Goal: Find specific page/section: Find specific page/section

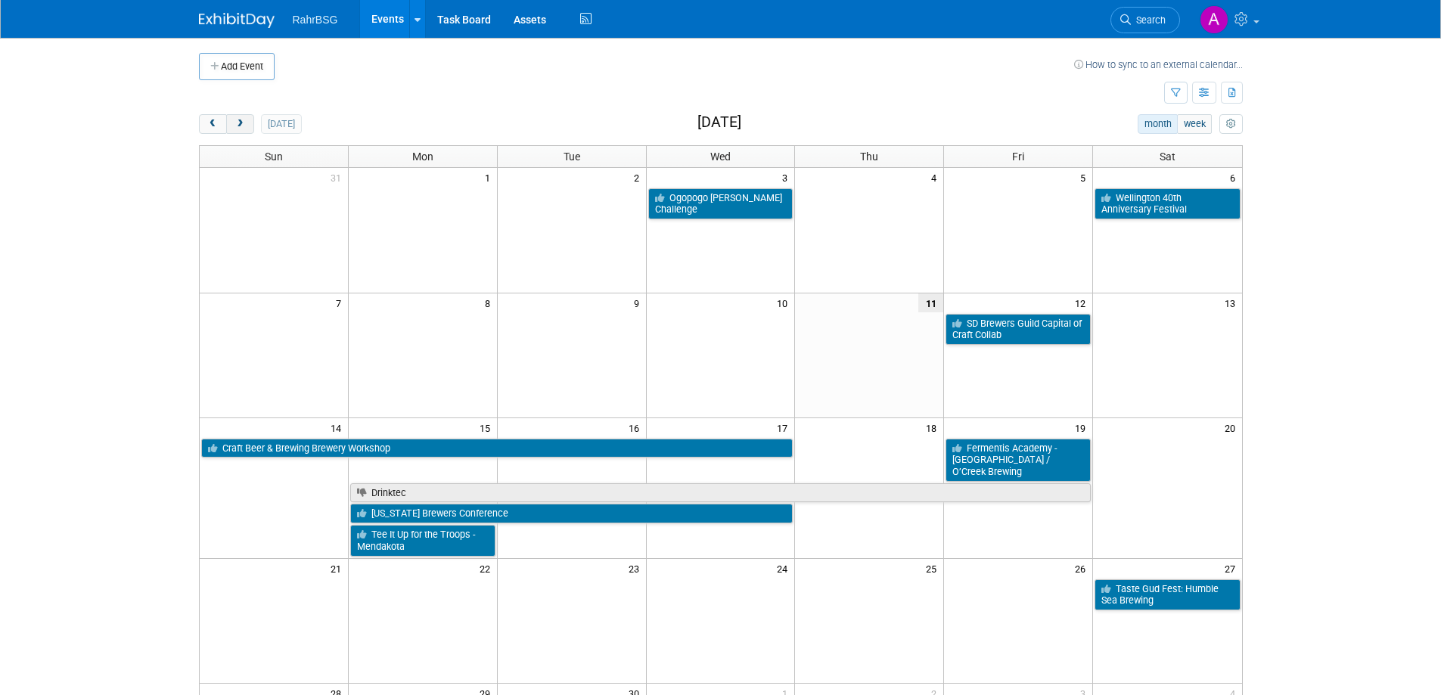
click at [247, 125] on button "next" at bounding box center [240, 124] width 28 height 20
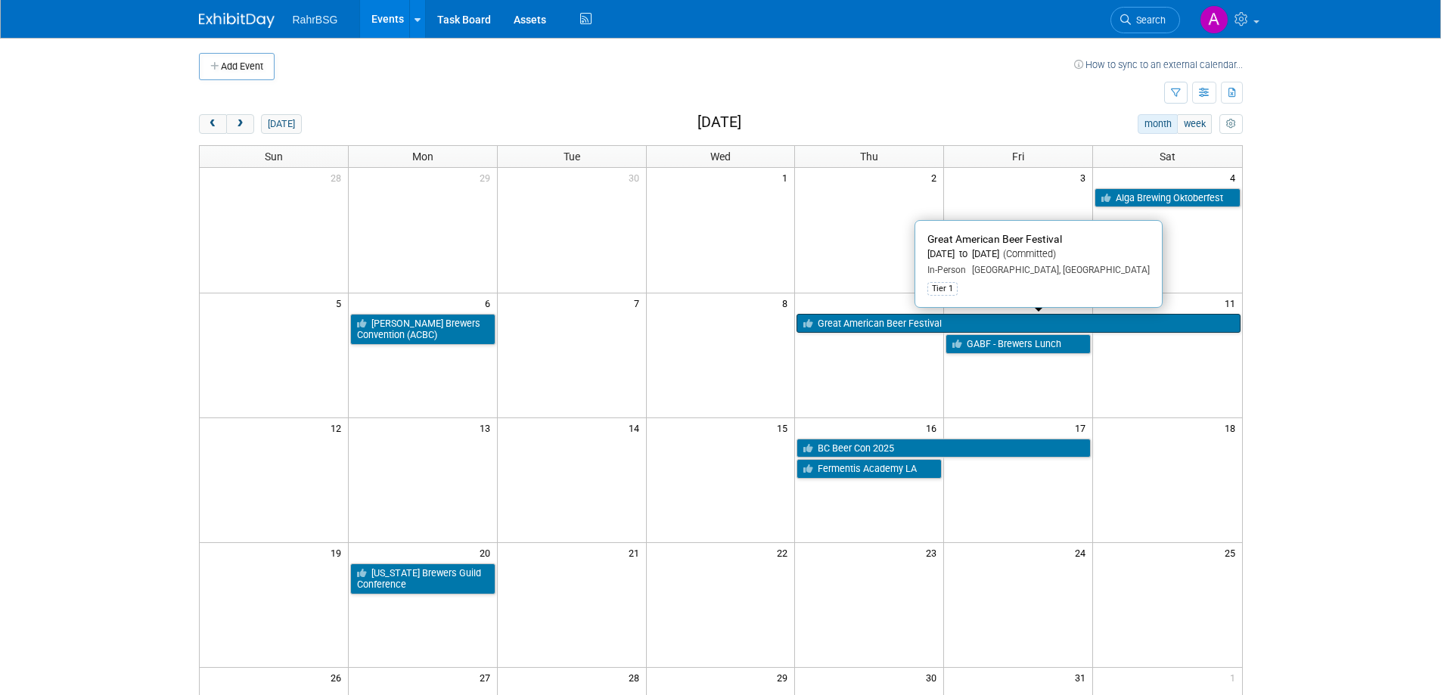
click at [869, 325] on link "Great American Beer Festival" at bounding box center [1018, 324] width 443 height 20
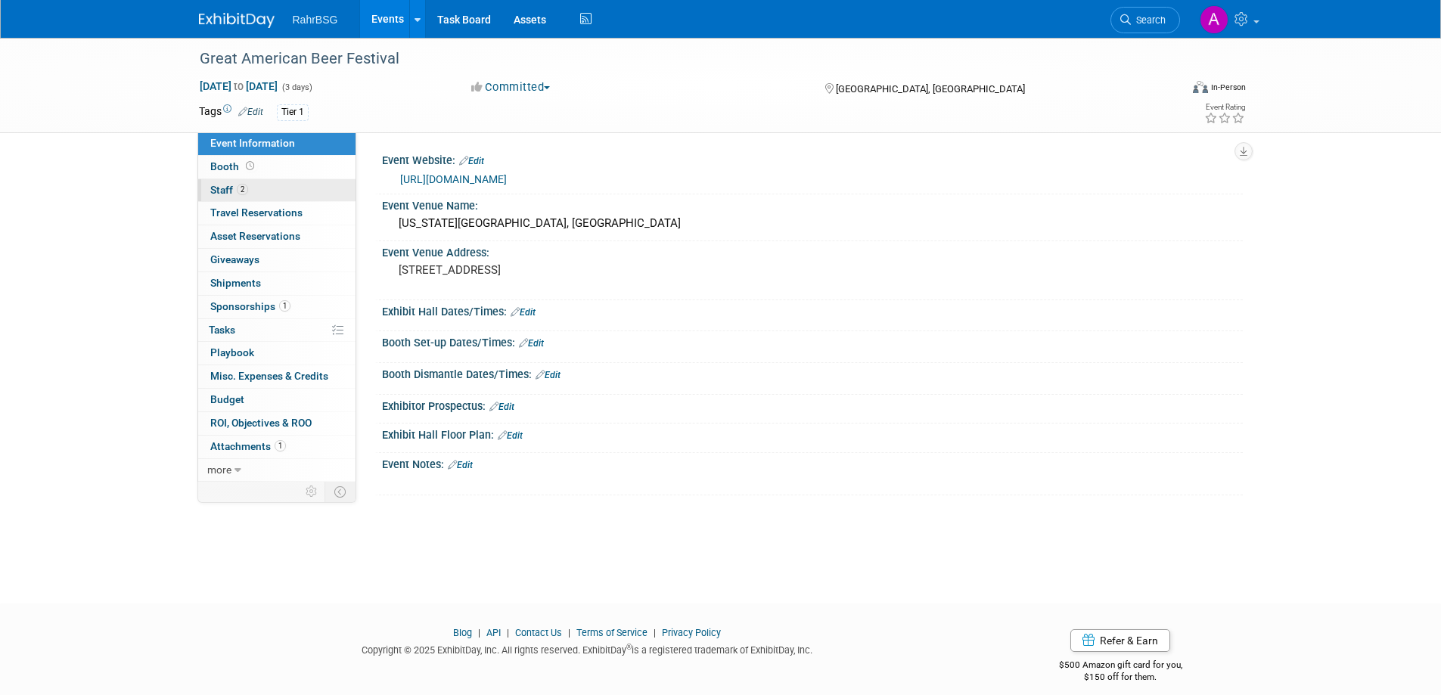
click at [234, 191] on span "Staff 2" at bounding box center [229, 190] width 38 height 12
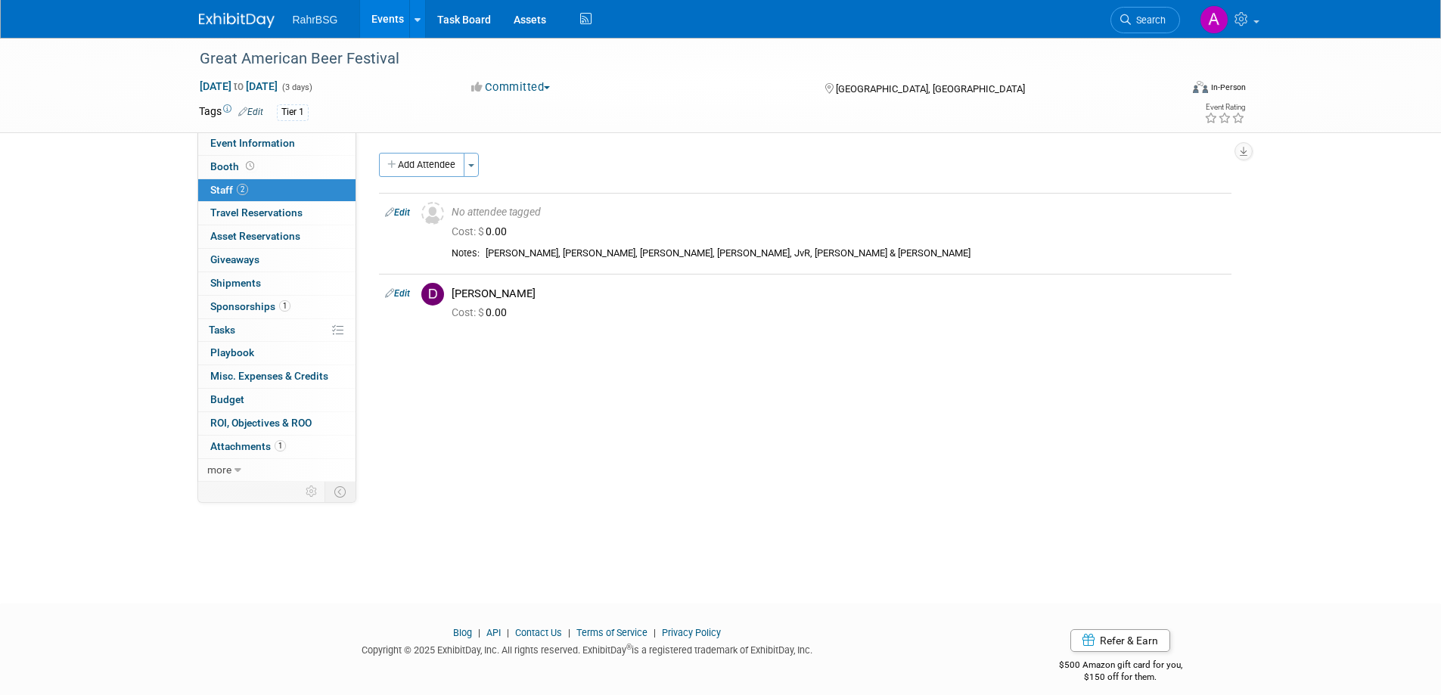
click at [393, 14] on link "Events" at bounding box center [387, 19] width 55 height 38
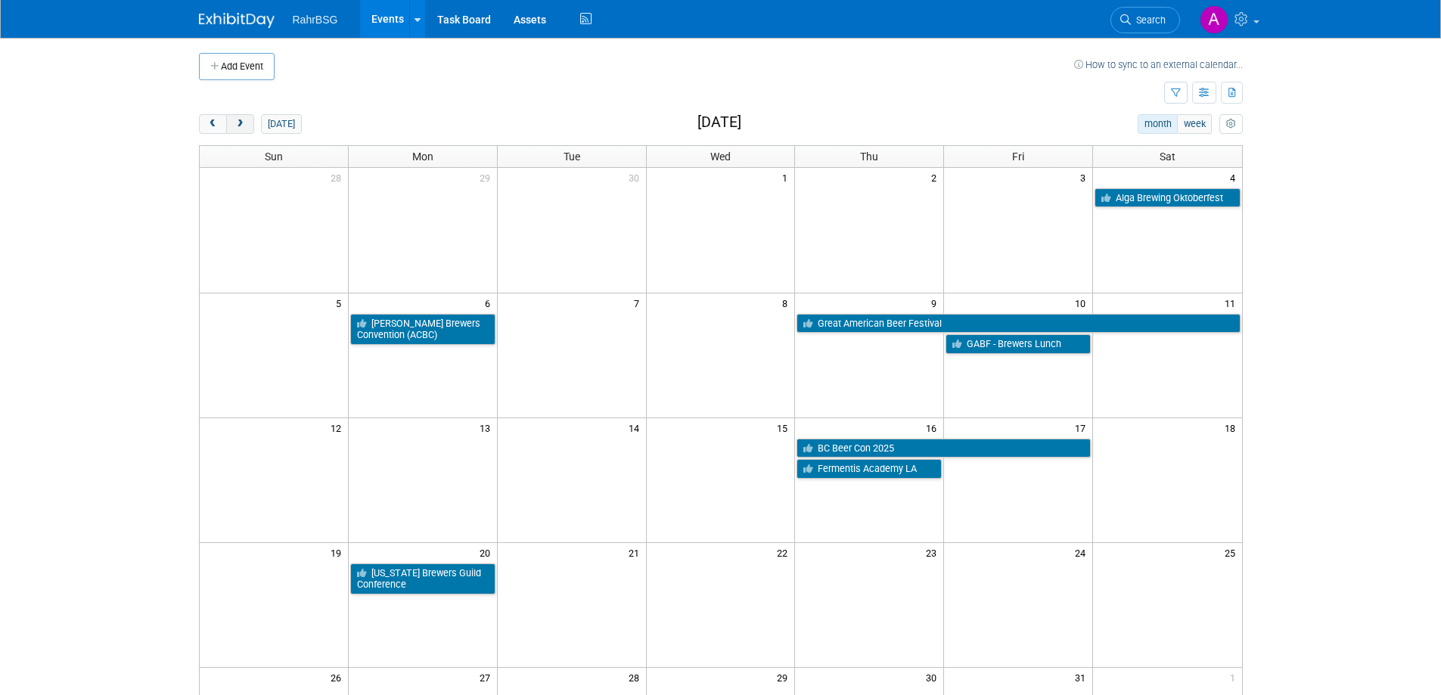
click at [239, 118] on button "next" at bounding box center [240, 124] width 28 height 20
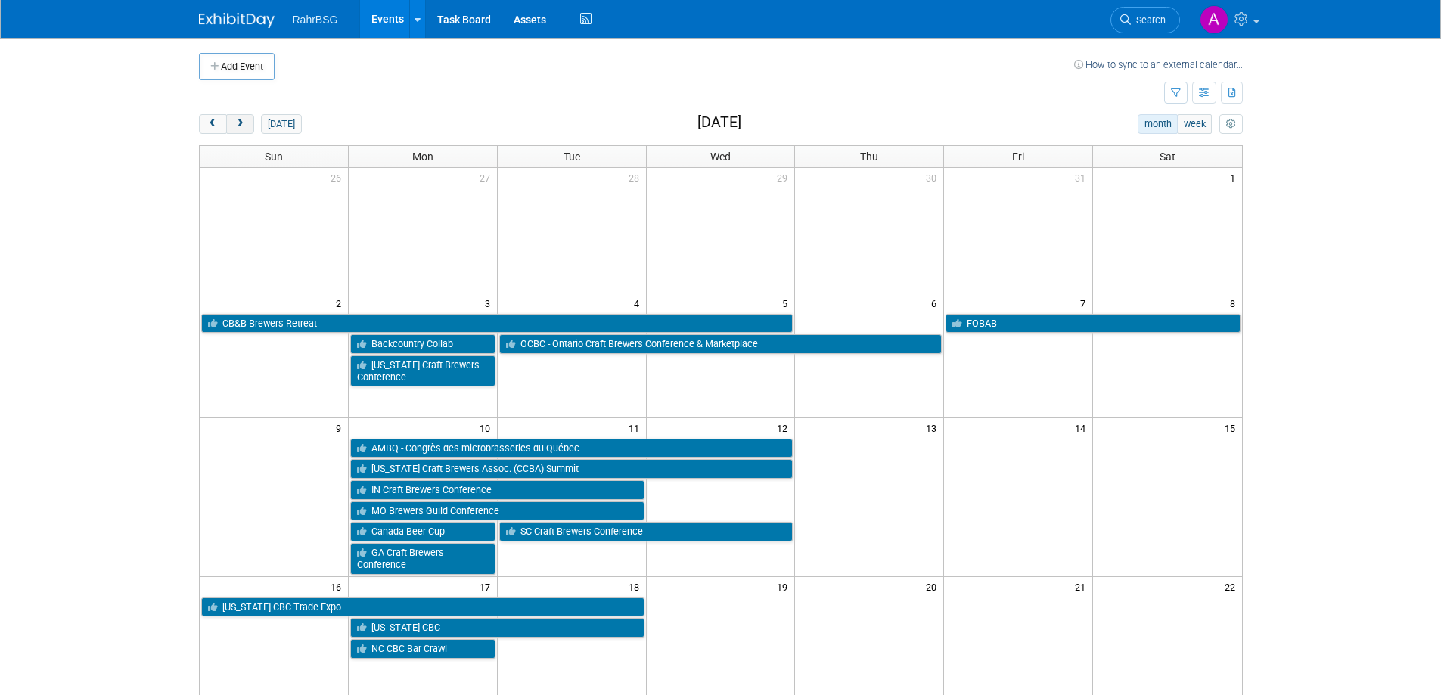
click at [247, 124] on button "next" at bounding box center [240, 124] width 28 height 20
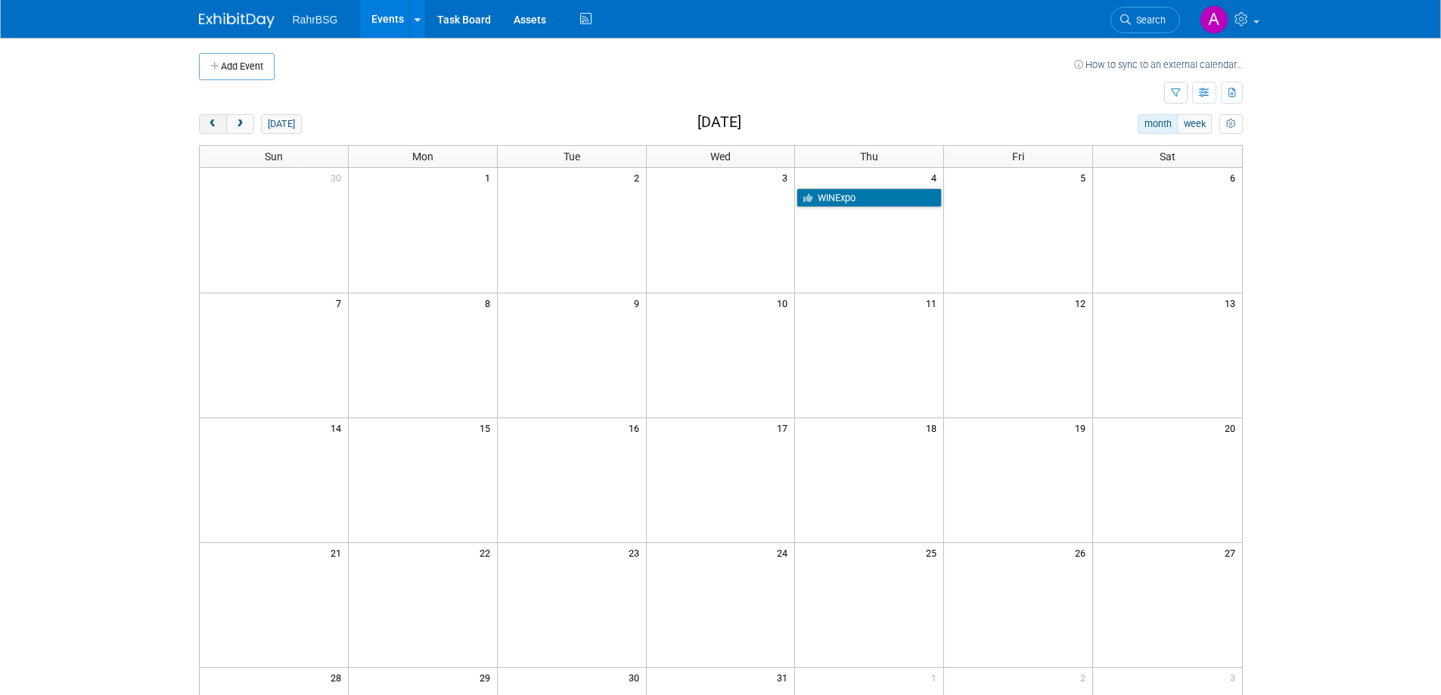
click at [209, 124] on span "prev" at bounding box center [212, 125] width 11 height 10
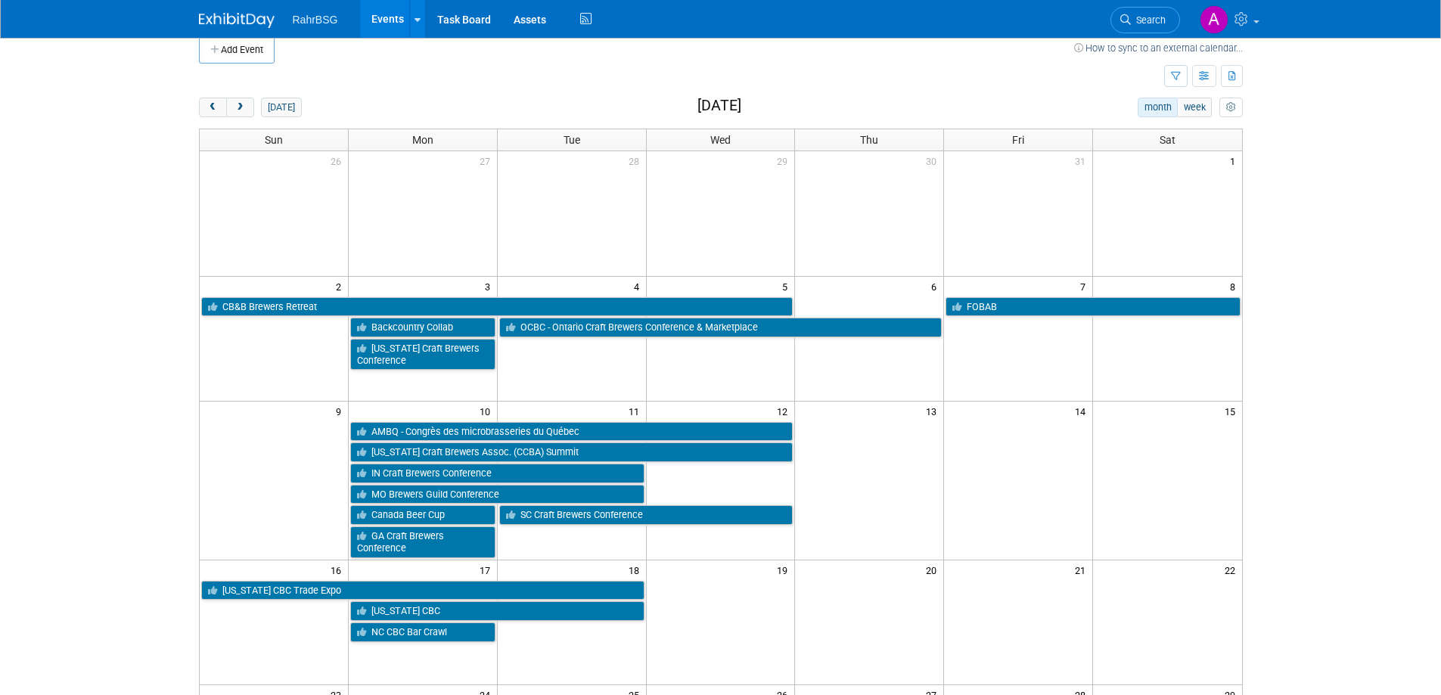
scroll to position [14, 0]
